Goal: Navigation & Orientation: Understand site structure

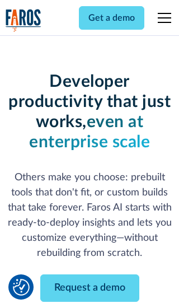
scroll to position [134, 0]
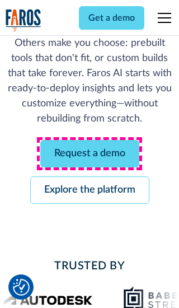
click at [90, 153] on link "Request a demo" at bounding box center [89, 153] width 99 height 27
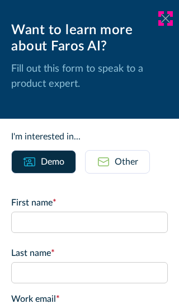
click at [166, 18] on icon at bounding box center [165, 18] width 9 height 8
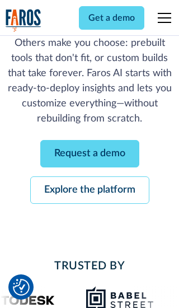
scroll to position [171, 0]
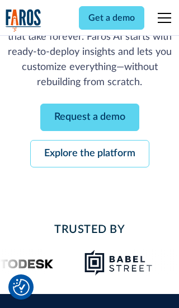
click at [90, 153] on link "Explore the platform" at bounding box center [89, 153] width 119 height 27
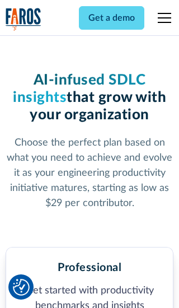
scroll to position [1736, 0]
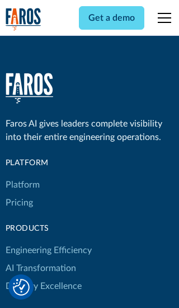
click at [22, 176] on link "Platform" at bounding box center [23, 185] width 34 height 18
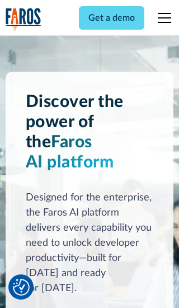
scroll to position [8773, 0]
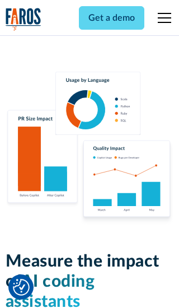
scroll to position [6924, 0]
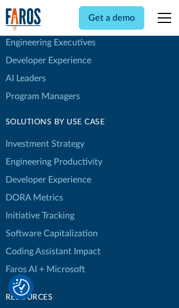
click at [34, 189] on link "DORA Metrics" at bounding box center [35, 198] width 58 height 18
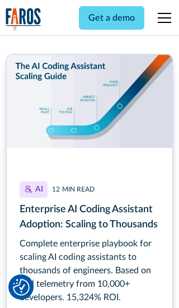
scroll to position [5026, 0]
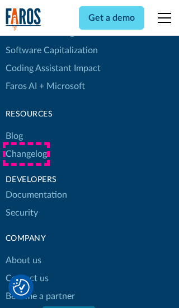
click at [26, 154] on link "Changelog" at bounding box center [26, 154] width 41 height 18
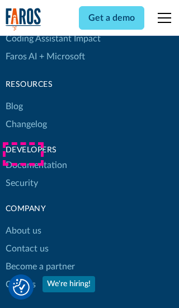
scroll to position [13530, 0]
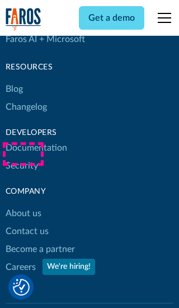
click at [23, 204] on link "About us" at bounding box center [24, 213] width 36 height 18
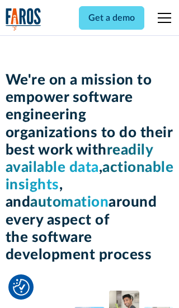
scroll to position [3863, 0]
